Goal: Task Accomplishment & Management: Use online tool/utility

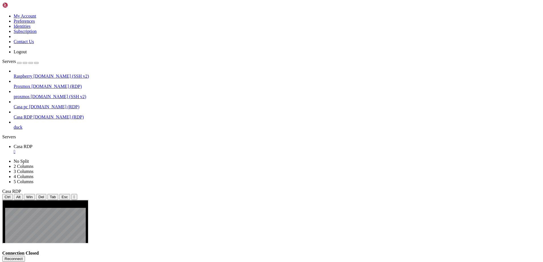
click at [25, 256] on button "Reconnect" at bounding box center [13, 259] width 23 height 6
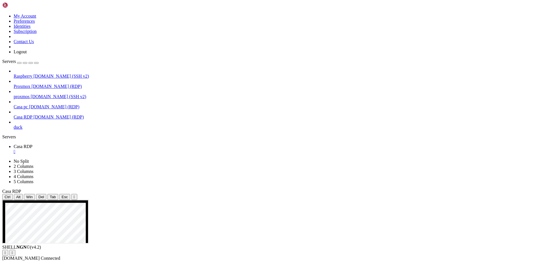
click at [42, 84] on span "[DOMAIN_NAME] (RDP)" at bounding box center [57, 86] width 50 height 5
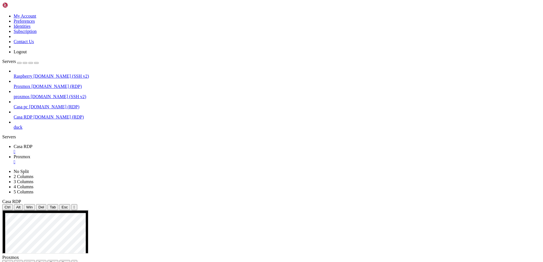
drag, startPoint x: 414, startPoint y: 491, endPoint x: 408, endPoint y: 490, distance: 6.1
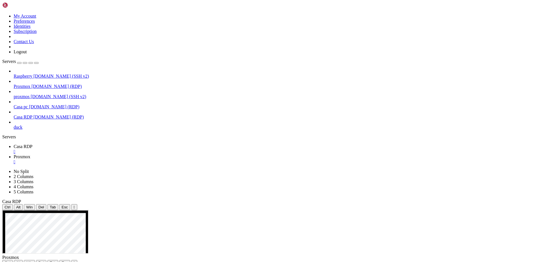
click at [32, 144] on span "Casa RDP" at bounding box center [23, 146] width 19 height 5
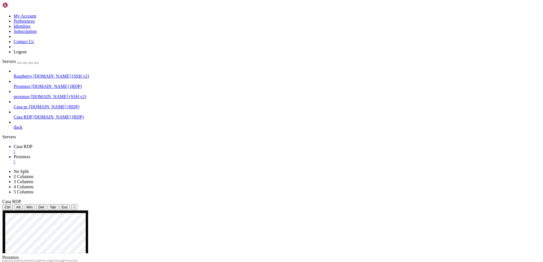
drag, startPoint x: 169, startPoint y: 285, endPoint x: 187, endPoint y: 319, distance: 38.1
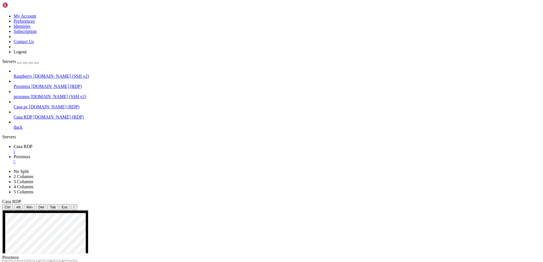
drag, startPoint x: 260, startPoint y: 283, endPoint x: 292, endPoint y: 281, distance: 32.2
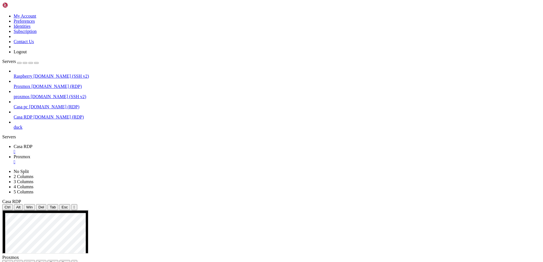
drag, startPoint x: 323, startPoint y: 382, endPoint x: 366, endPoint y: 326, distance: 70.7
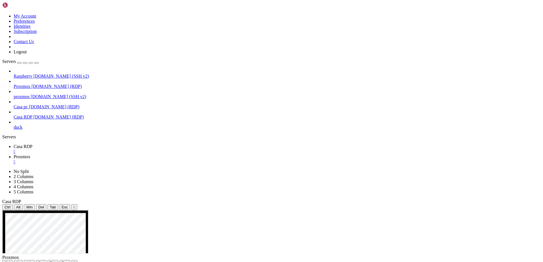
drag, startPoint x: 463, startPoint y: 416, endPoint x: 224, endPoint y: 348, distance: 249.0
drag, startPoint x: 246, startPoint y: 299, endPoint x: 232, endPoint y: 386, distance: 88.6
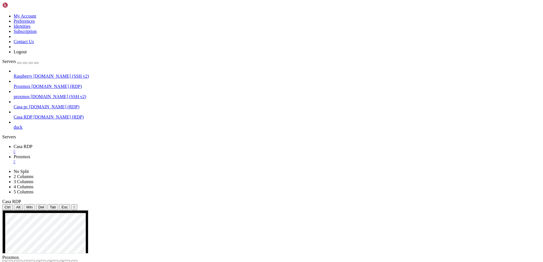
drag, startPoint x: 269, startPoint y: 290, endPoint x: 259, endPoint y: 377, distance: 87.8
drag, startPoint x: 184, startPoint y: 358, endPoint x: 330, endPoint y: 386, distance: 148.3
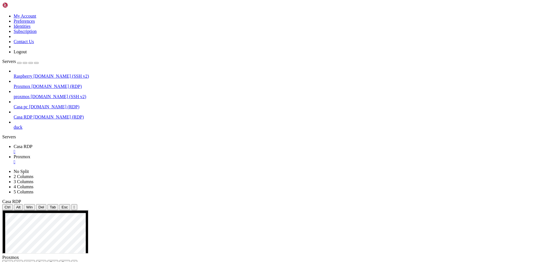
drag, startPoint x: 253, startPoint y: 323, endPoint x: 264, endPoint y: 394, distance: 72.0
drag, startPoint x: 264, startPoint y: 394, endPoint x: 254, endPoint y: 345, distance: 50.0
drag, startPoint x: 245, startPoint y: 396, endPoint x: 295, endPoint y: 340, distance: 75.2
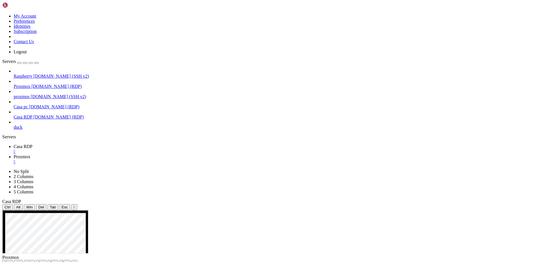
drag, startPoint x: 175, startPoint y: 308, endPoint x: 260, endPoint y: 308, distance: 85.5
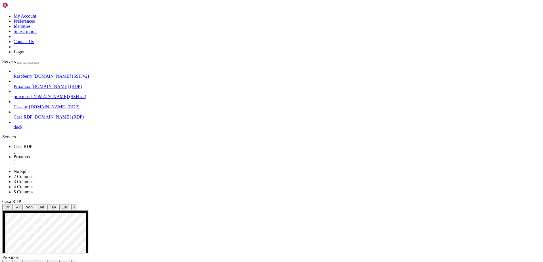
drag, startPoint x: 262, startPoint y: 290, endPoint x: 169, endPoint y: 284, distance: 93.6
drag, startPoint x: 304, startPoint y: 296, endPoint x: 189, endPoint y: 285, distance: 115.8
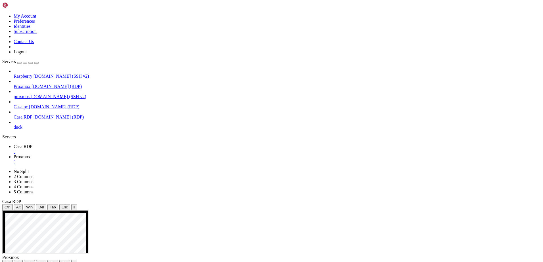
drag, startPoint x: 157, startPoint y: 285, endPoint x: 337, endPoint y: 299, distance: 180.3
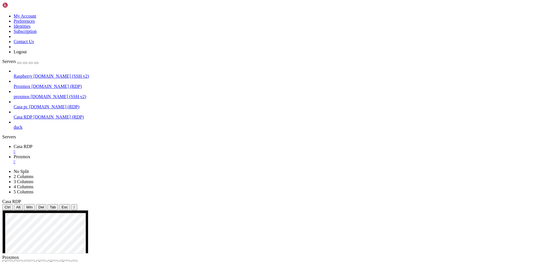
drag, startPoint x: 101, startPoint y: 287, endPoint x: 177, endPoint y: 290, distance: 76.1
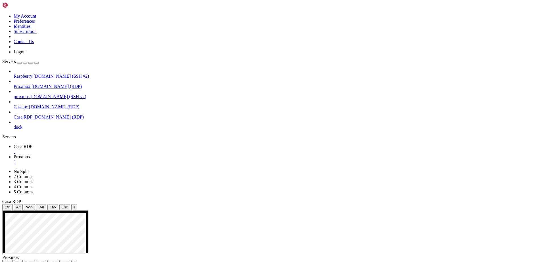
drag, startPoint x: 208, startPoint y: 305, endPoint x: 117, endPoint y: 290, distance: 92.9
drag, startPoint x: 252, startPoint y: 297, endPoint x: 196, endPoint y: 290, distance: 57.0
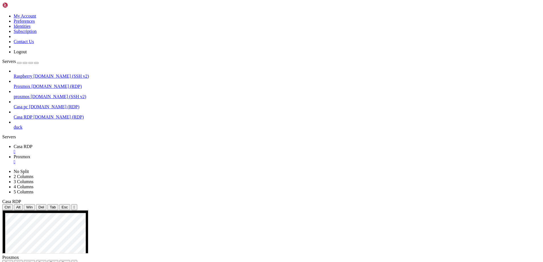
drag, startPoint x: 216, startPoint y: 280, endPoint x: 298, endPoint y: 285, distance: 82.5
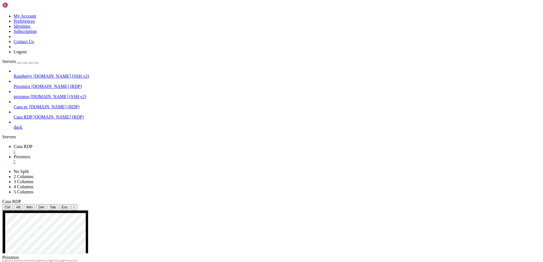
drag, startPoint x: 165, startPoint y: 277, endPoint x: 297, endPoint y: 288, distance: 133.1
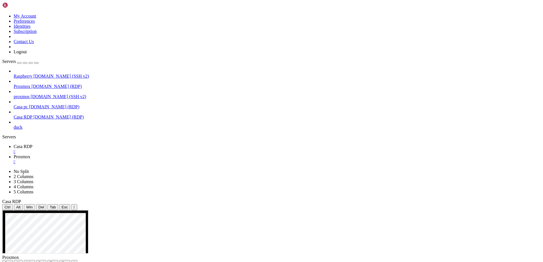
drag, startPoint x: 233, startPoint y: 289, endPoint x: 243, endPoint y: 289, distance: 10.8
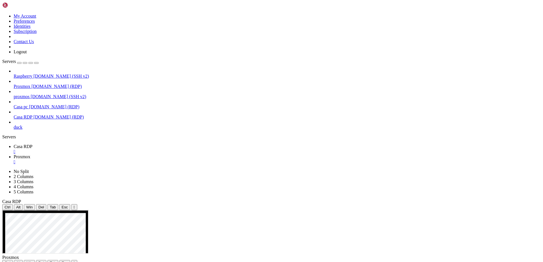
drag, startPoint x: 175, startPoint y: 267, endPoint x: 231, endPoint y: 267, distance: 55.9
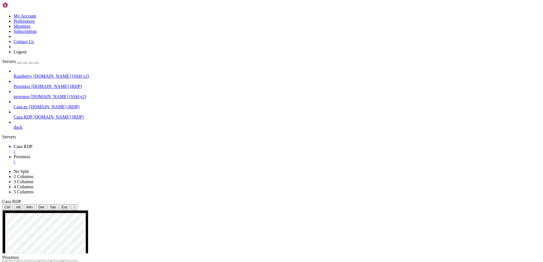
drag, startPoint x: 175, startPoint y: 289, endPoint x: 262, endPoint y: 291, distance: 86.6
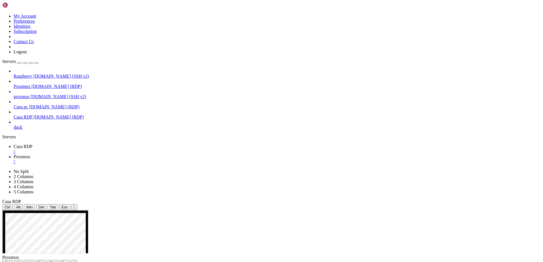
drag, startPoint x: 329, startPoint y: 282, endPoint x: 202, endPoint y: 269, distance: 127.2
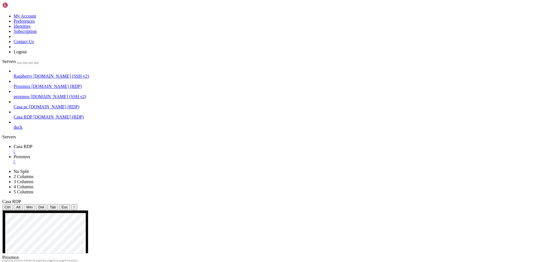
drag, startPoint x: 277, startPoint y: 273, endPoint x: 379, endPoint y: 289, distance: 102.7
drag, startPoint x: 211, startPoint y: 269, endPoint x: 279, endPoint y: 291, distance: 71.7
drag, startPoint x: 255, startPoint y: 313, endPoint x: 252, endPoint y: 294, distance: 19.0
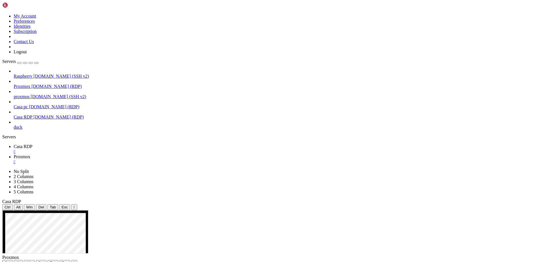
drag, startPoint x: 260, startPoint y: 281, endPoint x: 380, endPoint y: 271, distance: 121.1
drag, startPoint x: 188, startPoint y: 296, endPoint x: 234, endPoint y: 294, distance: 46.1
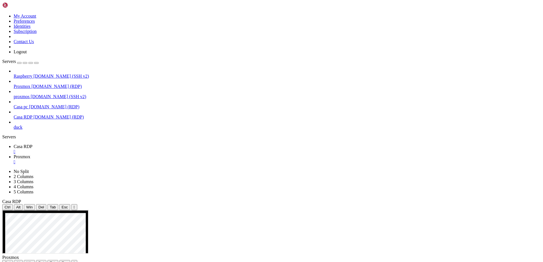
drag, startPoint x: 271, startPoint y: 302, endPoint x: 238, endPoint y: 296, distance: 33.1
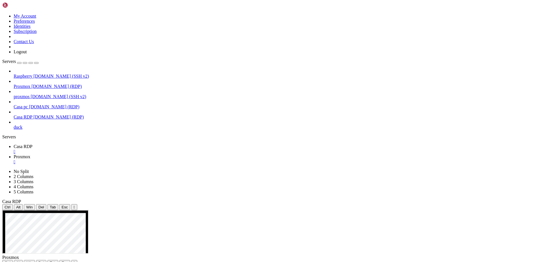
drag, startPoint x: 169, startPoint y: 287, endPoint x: 252, endPoint y: 289, distance: 83.0
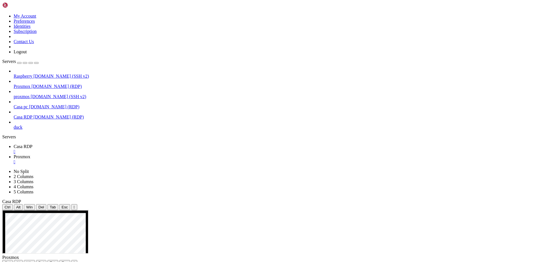
drag, startPoint x: 258, startPoint y: 329, endPoint x: 417, endPoint y: 338, distance: 159.8
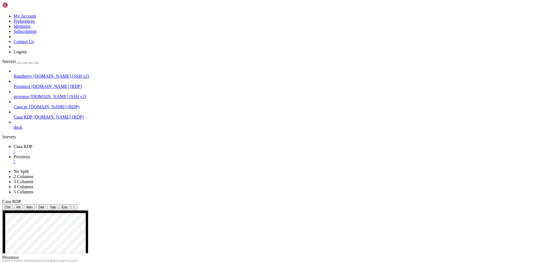
drag, startPoint x: 236, startPoint y: 319, endPoint x: 365, endPoint y: 325, distance: 129.9
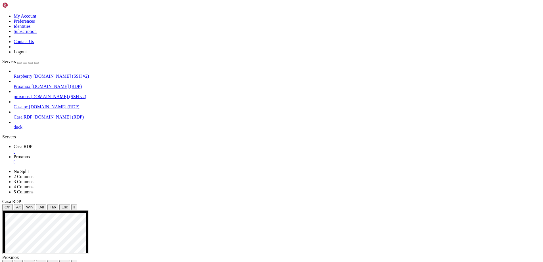
drag, startPoint x: 216, startPoint y: 362, endPoint x: 348, endPoint y: 377, distance: 132.8
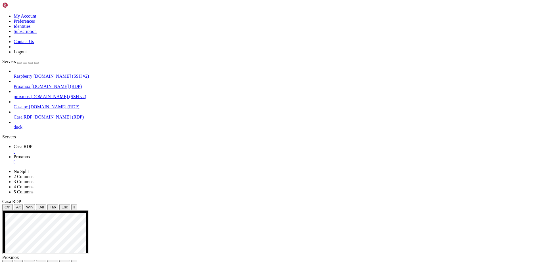
drag, startPoint x: 218, startPoint y: 369, endPoint x: 296, endPoint y: 373, distance: 77.9
drag, startPoint x: 339, startPoint y: 367, endPoint x: 229, endPoint y: 366, distance: 109.9
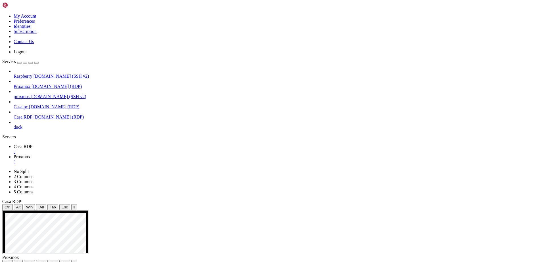
drag, startPoint x: 177, startPoint y: 299, endPoint x: 283, endPoint y: 297, distance: 106.8
drag, startPoint x: 281, startPoint y: 299, endPoint x: 176, endPoint y: 300, distance: 105.4
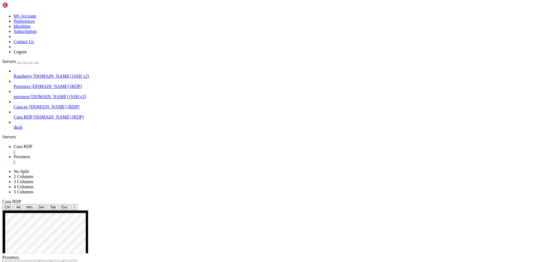
drag, startPoint x: 285, startPoint y: 373, endPoint x: 303, endPoint y: 273, distance: 101.6
drag, startPoint x: 290, startPoint y: 382, endPoint x: 309, endPoint y: 327, distance: 58.3
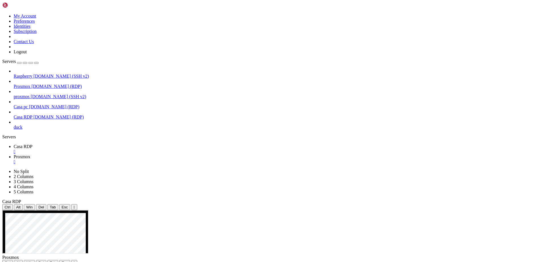
drag, startPoint x: 83, startPoint y: 275, endPoint x: 97, endPoint y: 274, distance: 13.9
drag, startPoint x: 366, startPoint y: 327, endPoint x: 252, endPoint y: 331, distance: 113.9
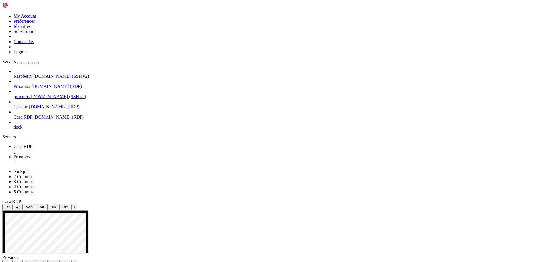
drag, startPoint x: 174, startPoint y: 276, endPoint x: 268, endPoint y: 283, distance: 94.0
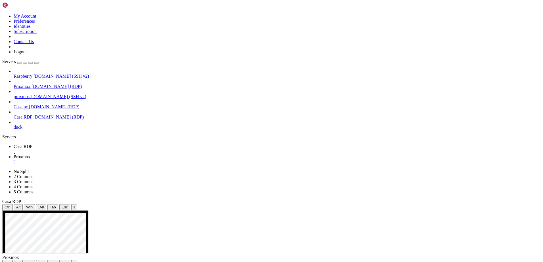
drag, startPoint x: 228, startPoint y: 409, endPoint x: 225, endPoint y: 405, distance: 5.2
